Goal: Use online tool/utility: Utilize a website feature to perform a specific function

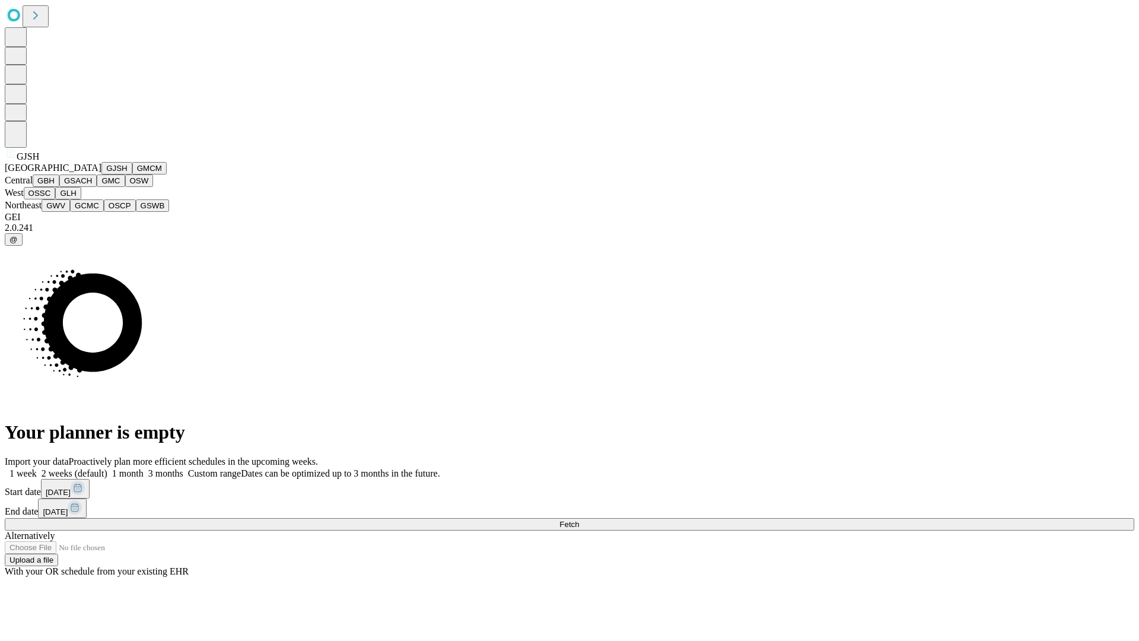
click at [101, 174] on button "GJSH" at bounding box center [116, 168] width 31 height 12
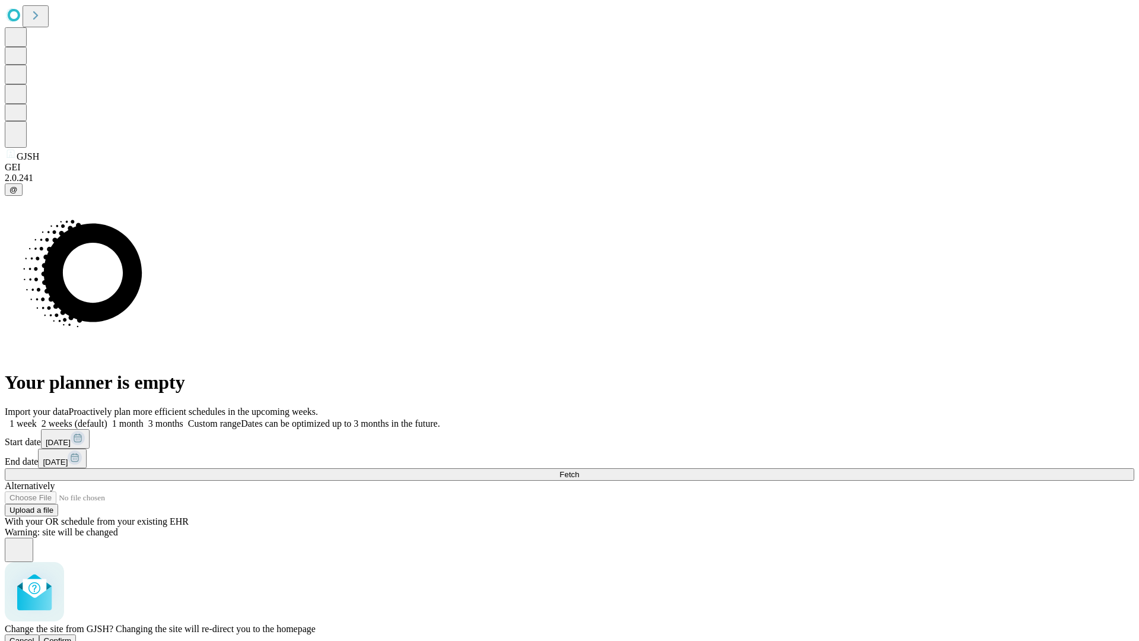
click at [72, 636] on span "Confirm" at bounding box center [58, 640] width 28 height 9
click at [144, 418] on label "1 month" at bounding box center [125, 423] width 36 height 10
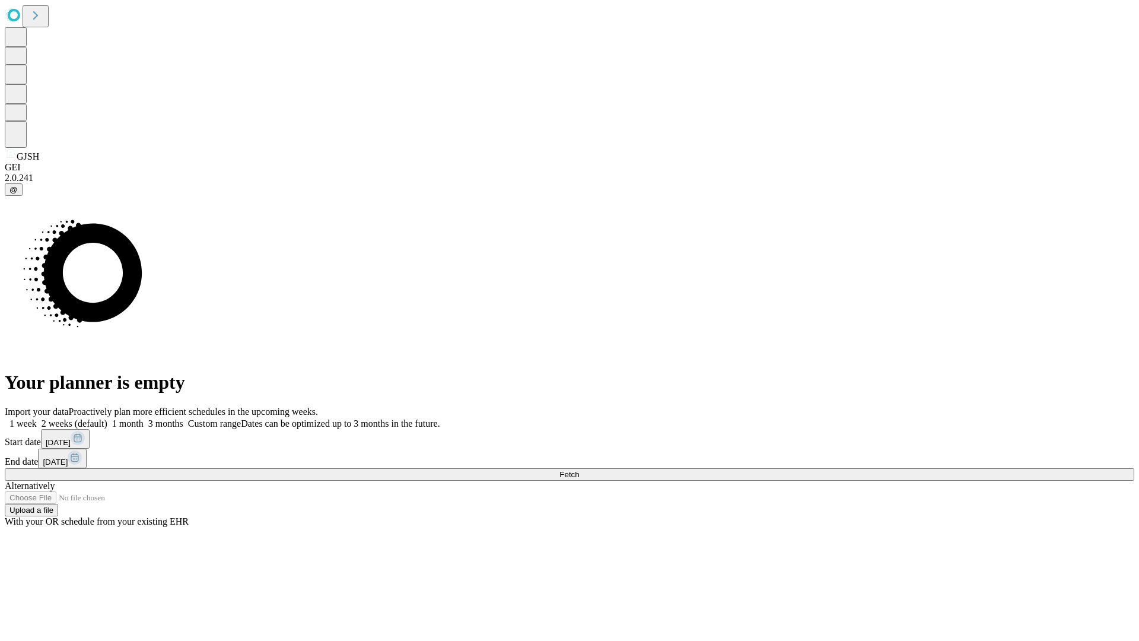
click at [579, 470] on span "Fetch" at bounding box center [569, 474] width 20 height 9
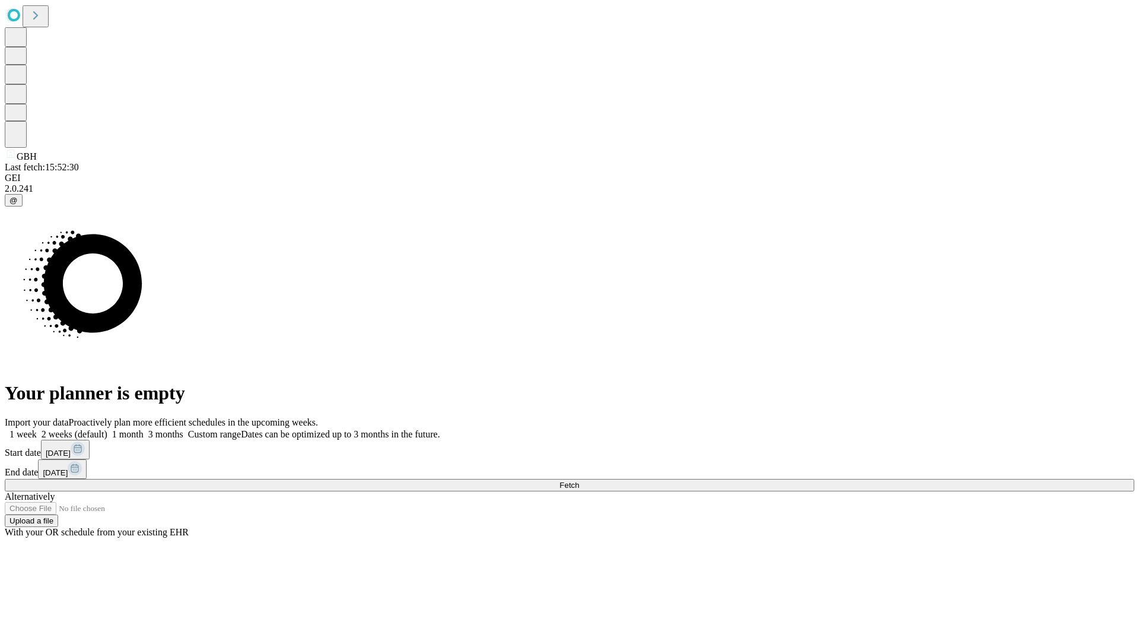
click at [144, 429] on label "1 month" at bounding box center [125, 434] width 36 height 10
click at [579, 481] on span "Fetch" at bounding box center [569, 485] width 20 height 9
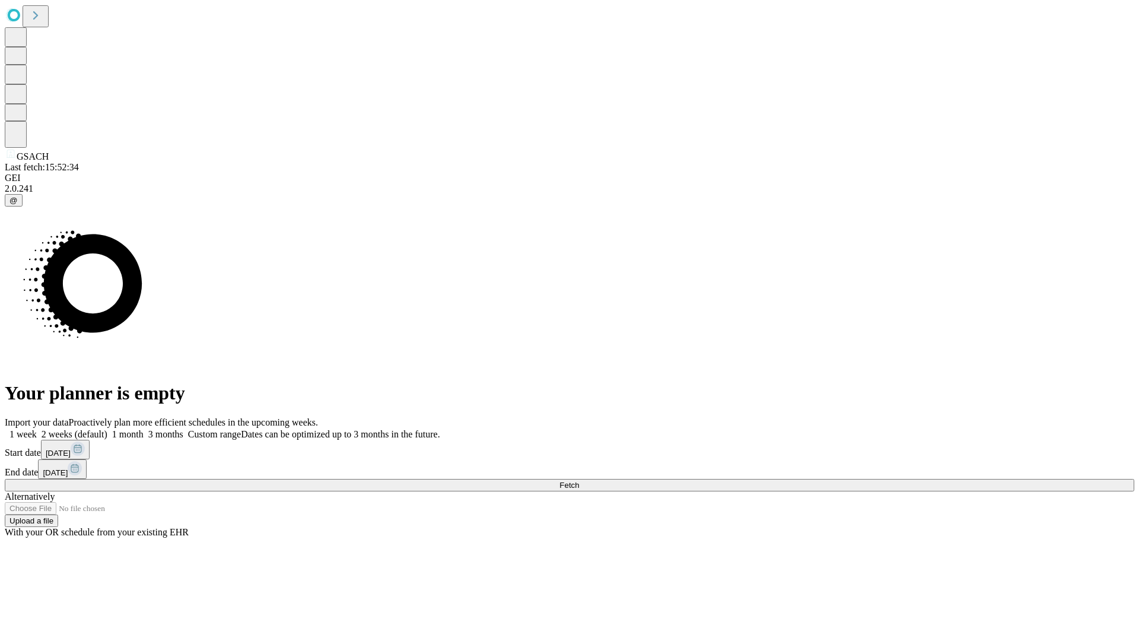
click at [579, 481] on span "Fetch" at bounding box center [569, 485] width 20 height 9
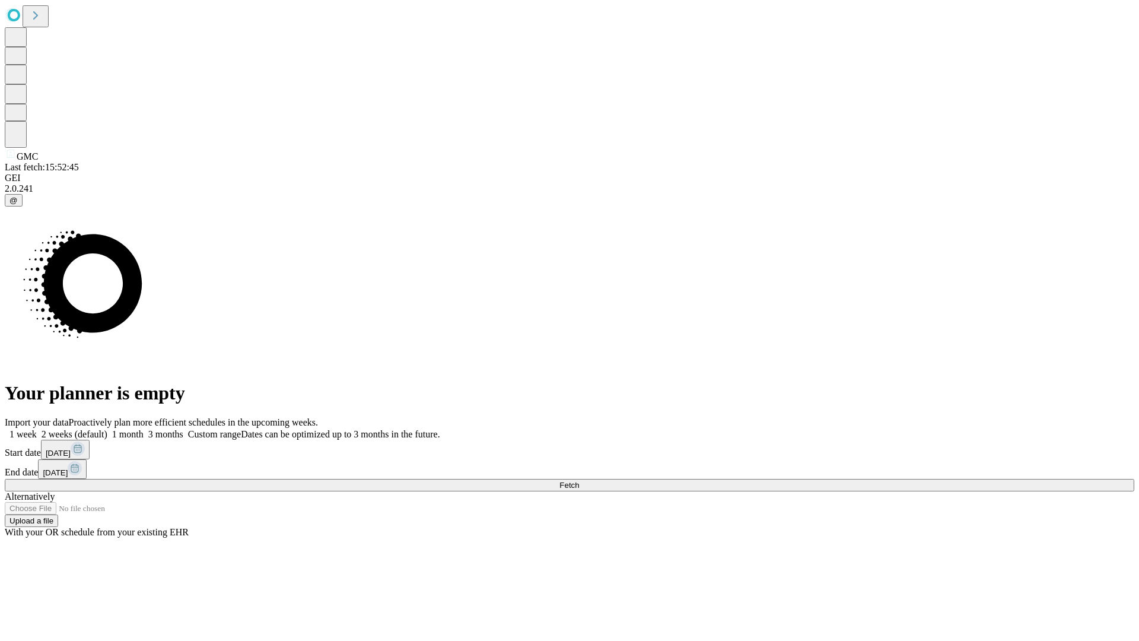
click at [144, 429] on label "1 month" at bounding box center [125, 434] width 36 height 10
click at [579, 481] on span "Fetch" at bounding box center [569, 485] width 20 height 9
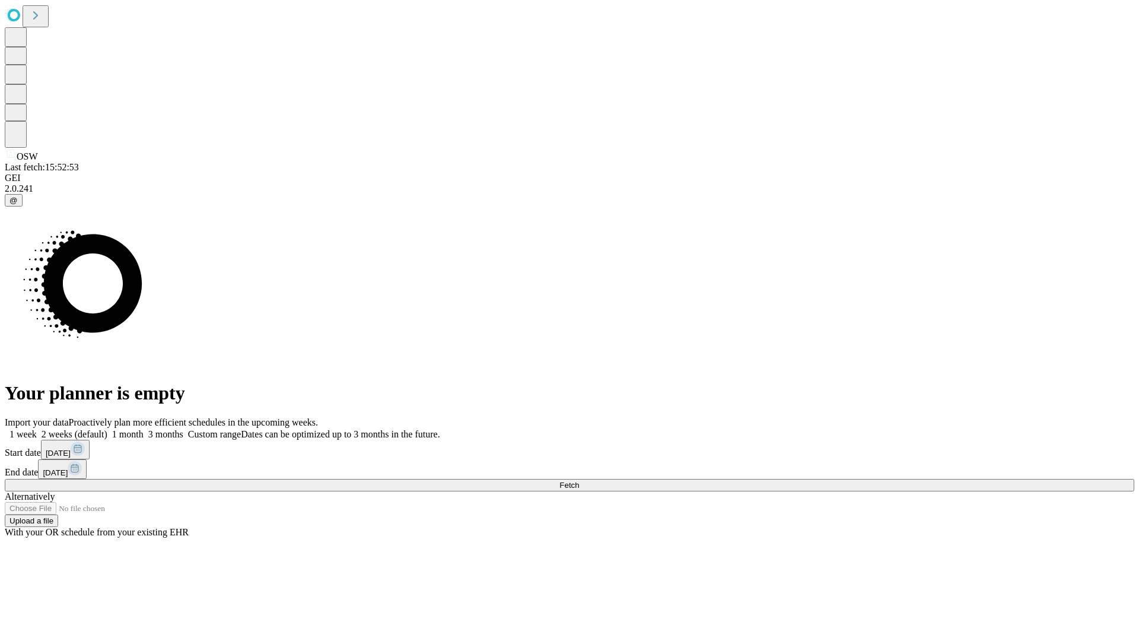
click at [144, 429] on label "1 month" at bounding box center [125, 434] width 36 height 10
click at [579, 481] on span "Fetch" at bounding box center [569, 485] width 20 height 9
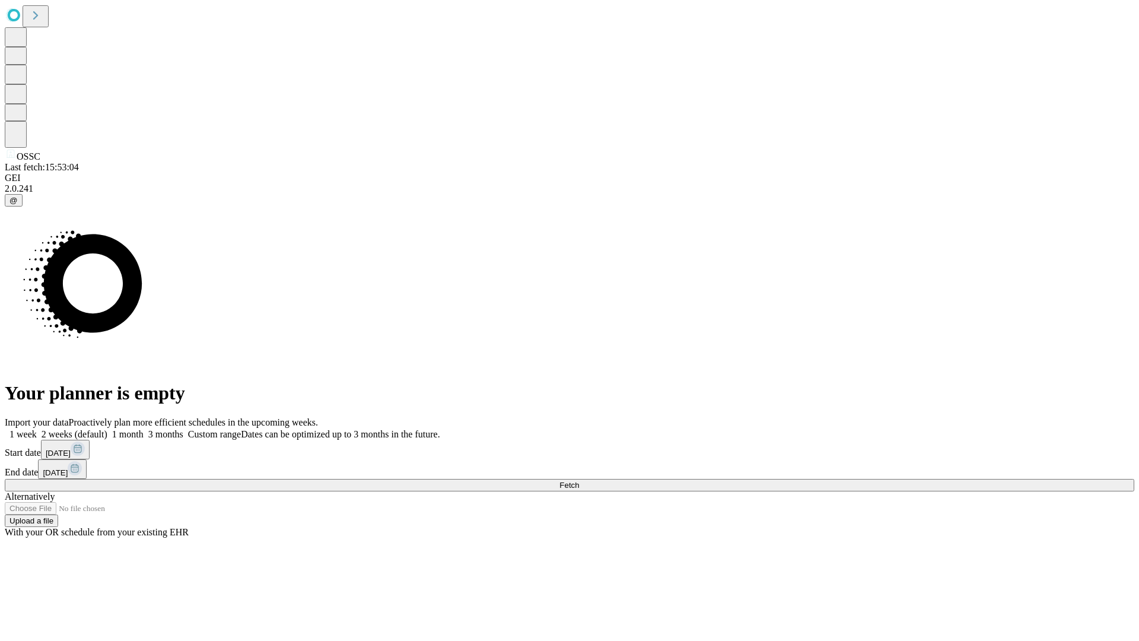
click at [144, 429] on label "1 month" at bounding box center [125, 434] width 36 height 10
click at [579, 481] on span "Fetch" at bounding box center [569, 485] width 20 height 9
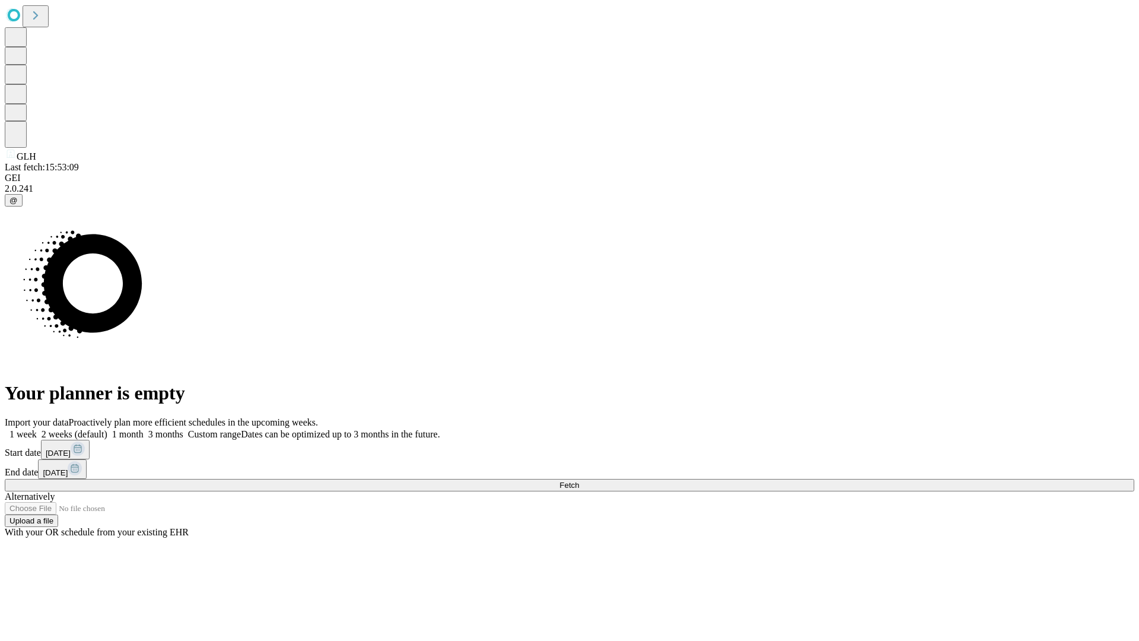
click at [144, 429] on label "1 month" at bounding box center [125, 434] width 36 height 10
click at [579, 481] on span "Fetch" at bounding box center [569, 485] width 20 height 9
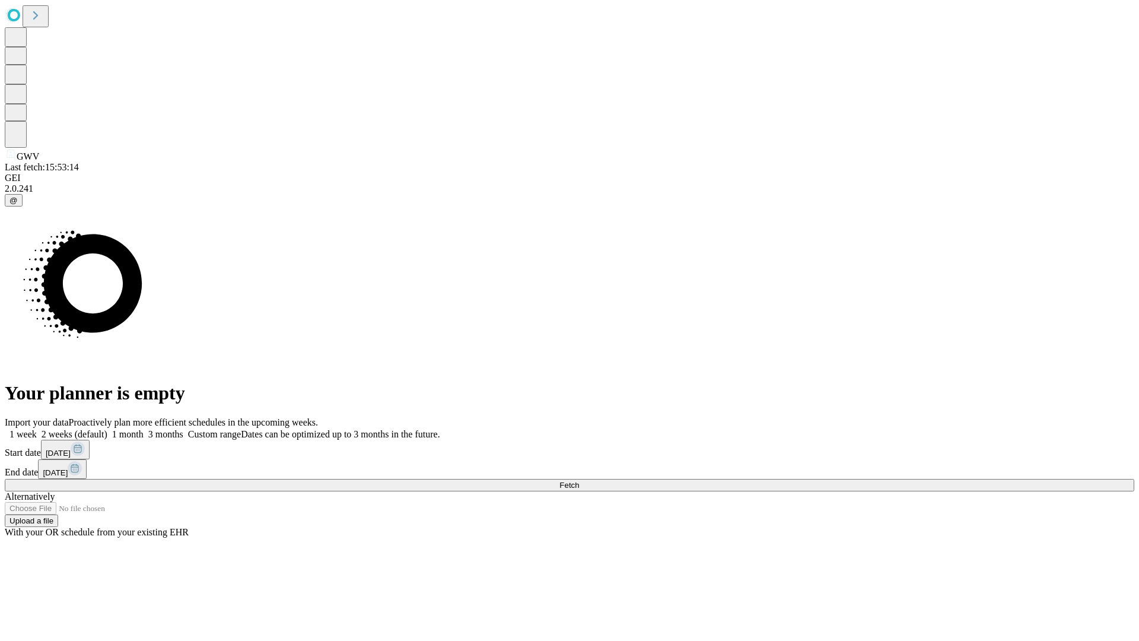
click at [144, 429] on label "1 month" at bounding box center [125, 434] width 36 height 10
click at [579, 481] on span "Fetch" at bounding box center [569, 485] width 20 height 9
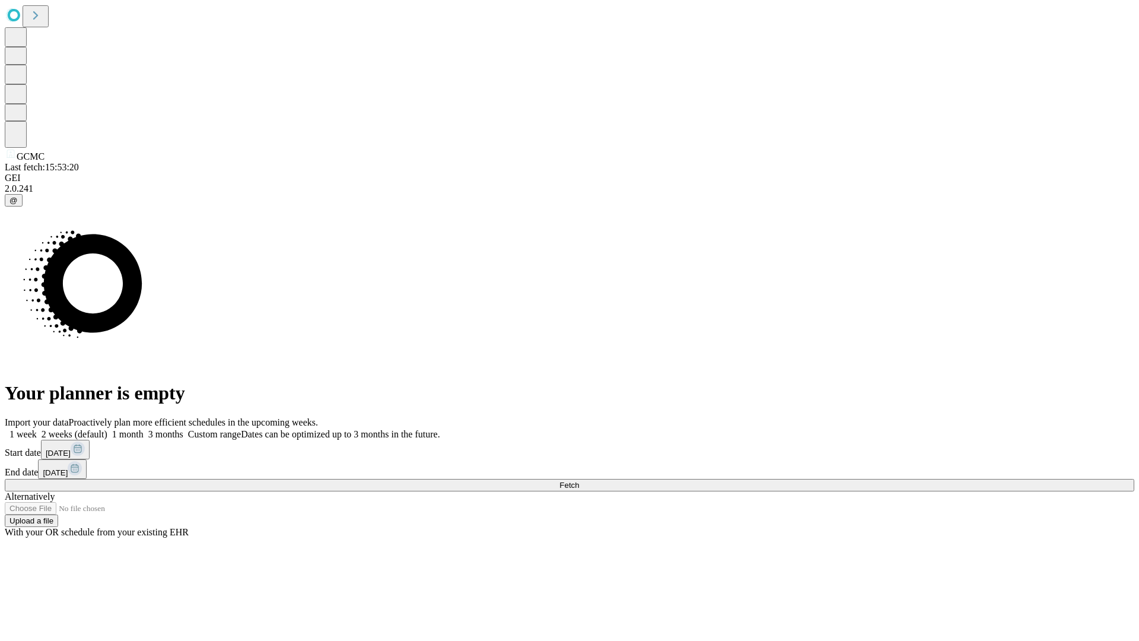
click at [144, 429] on label "1 month" at bounding box center [125, 434] width 36 height 10
click at [579, 481] on span "Fetch" at bounding box center [569, 485] width 20 height 9
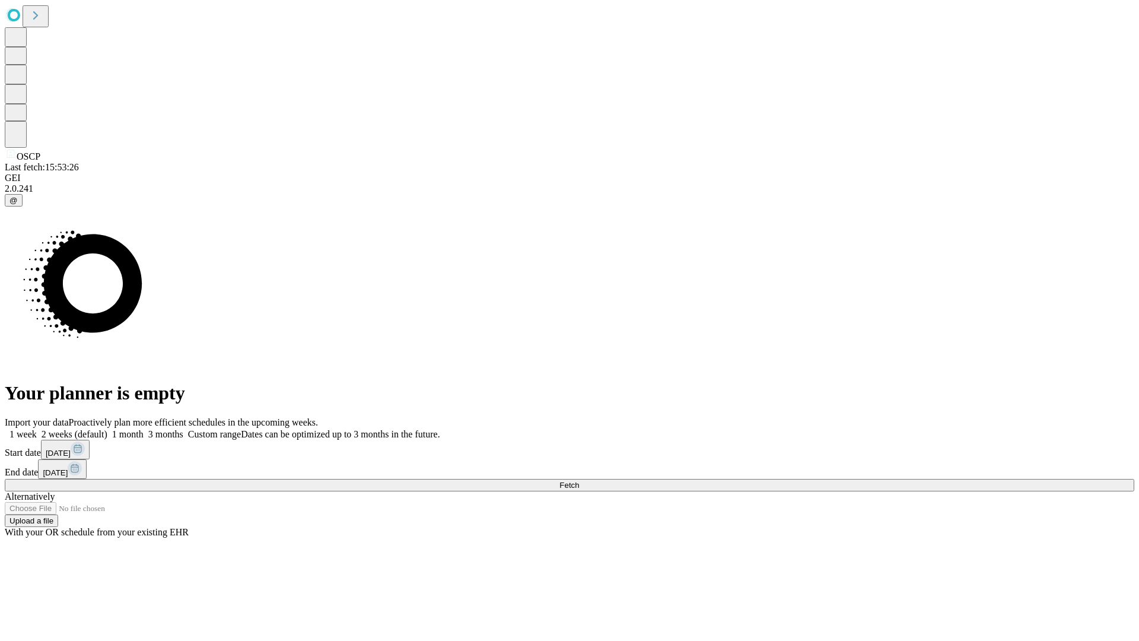
click at [144, 429] on label "1 month" at bounding box center [125, 434] width 36 height 10
click at [579, 481] on span "Fetch" at bounding box center [569, 485] width 20 height 9
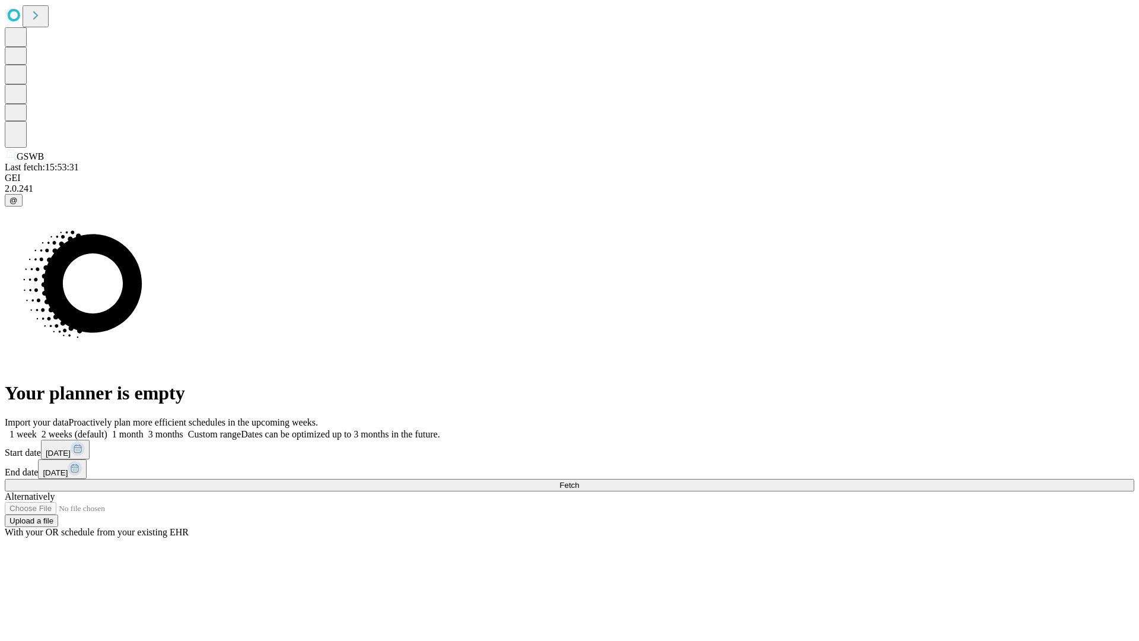
click at [144, 429] on label "1 month" at bounding box center [125, 434] width 36 height 10
click at [579, 481] on span "Fetch" at bounding box center [569, 485] width 20 height 9
